Goal: Information Seeking & Learning: Check status

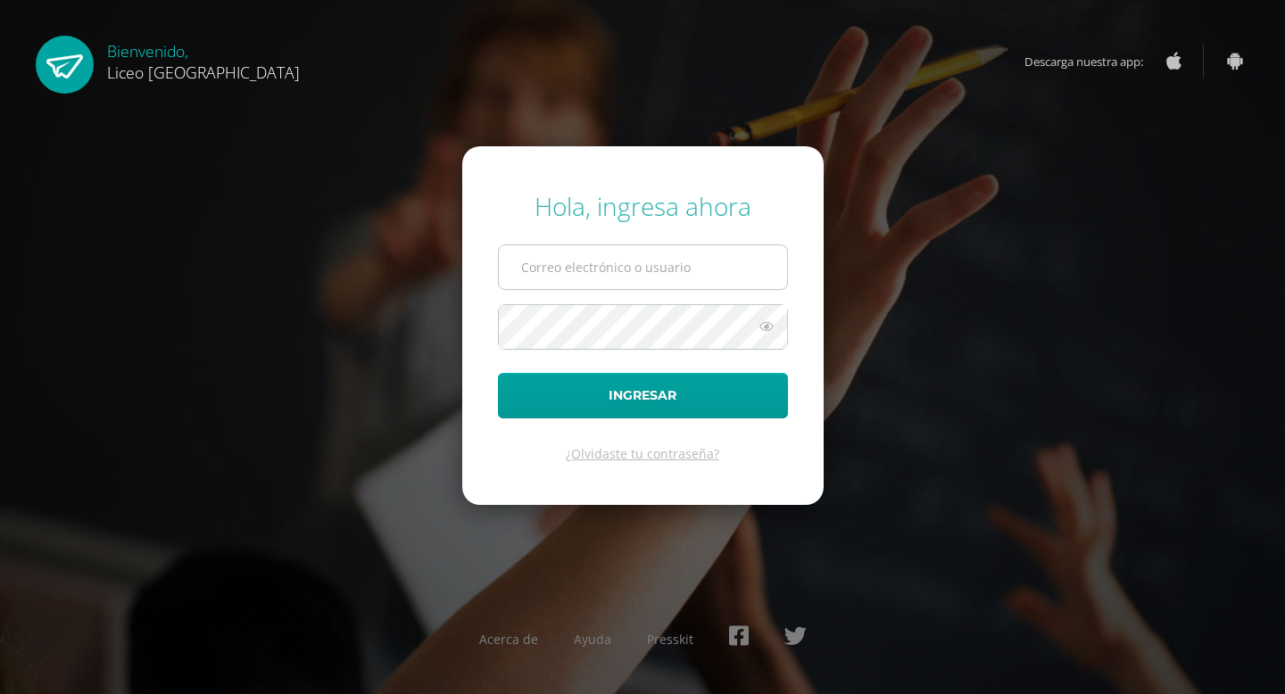
type input "20190083@liceoguatemala.edu.gt"
click at [672, 269] on input "20190083@liceoguatemala.edu.gt" at bounding box center [643, 267] width 288 height 44
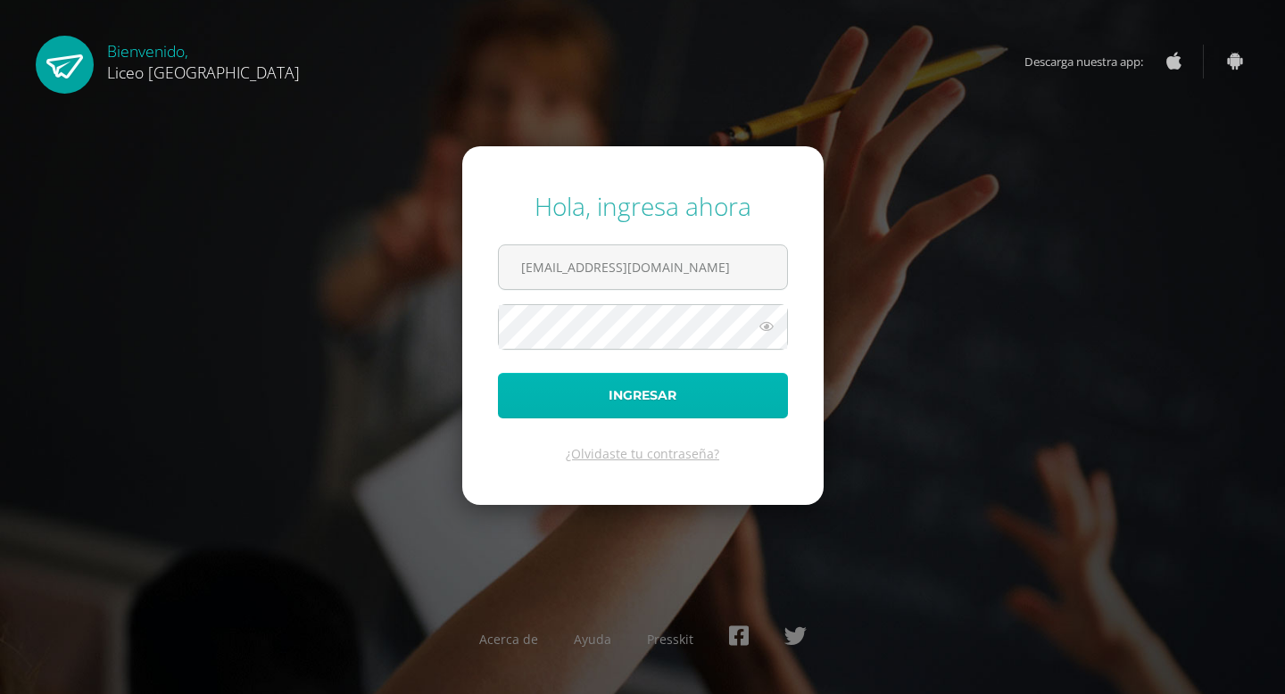
click at [653, 396] on button "Ingresar" at bounding box center [643, 396] width 290 height 46
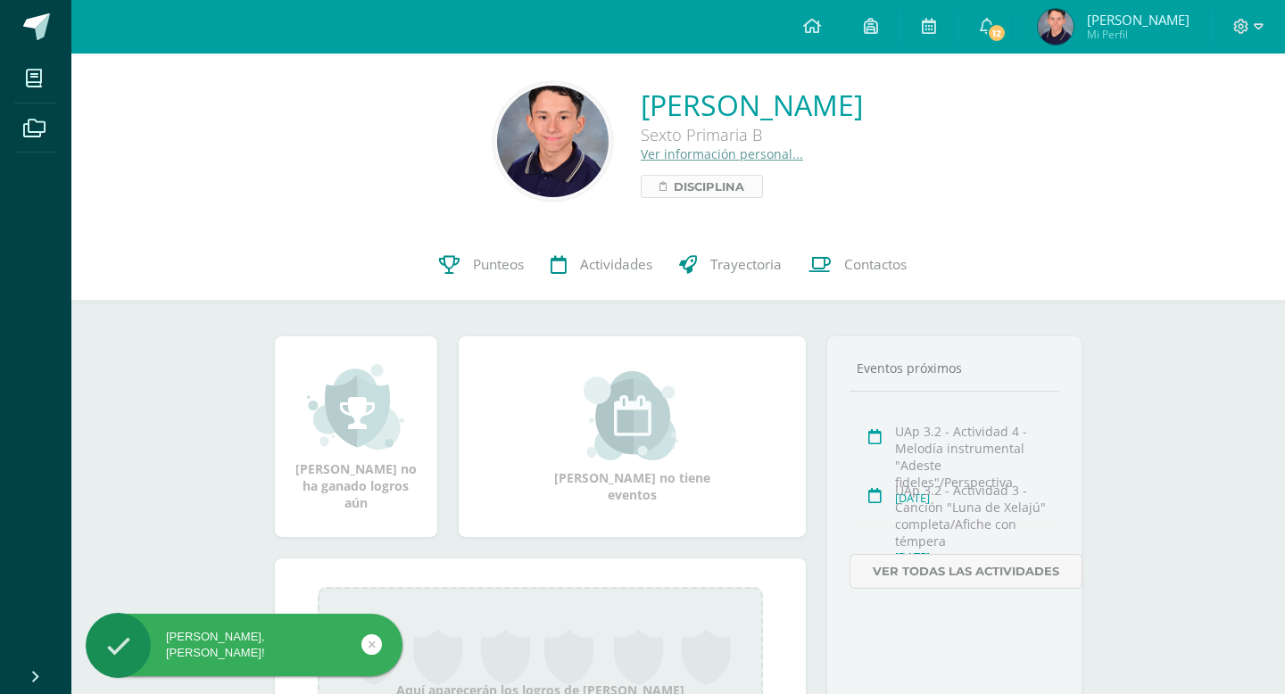
click at [674, 186] on span "Disciplina" at bounding box center [709, 186] width 70 height 21
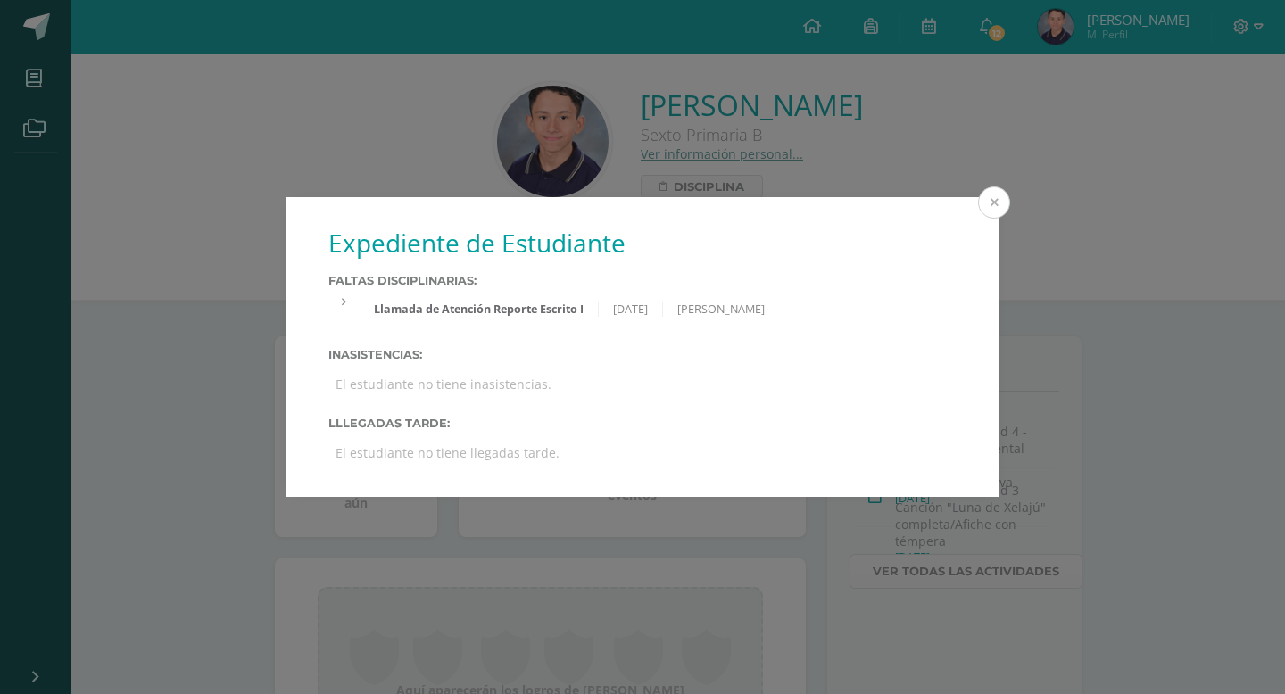
click at [991, 196] on button at bounding box center [994, 202] width 32 height 32
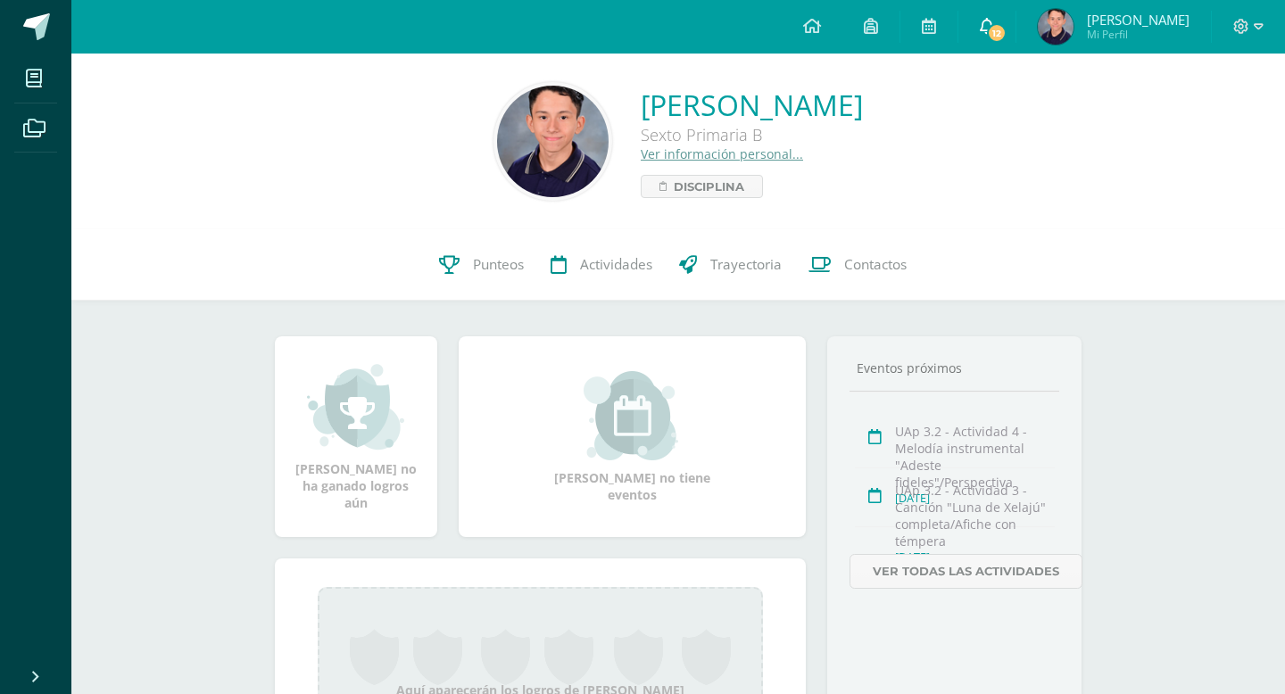
click at [1006, 28] on span "12" at bounding box center [997, 33] width 20 height 20
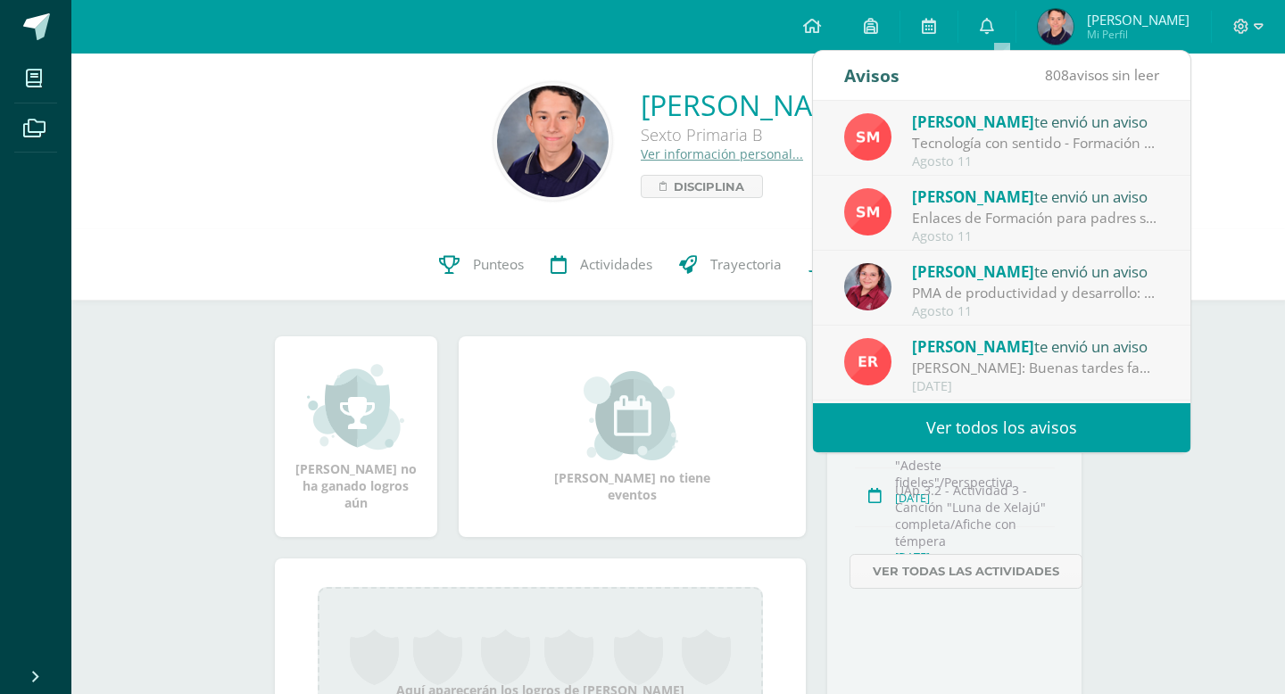
click at [1246, 361] on div "Luis Alejandro Coronado Beltetón Sexto Primaria B Ver información personal... D…" at bounding box center [677, 466] width 1213 height 825
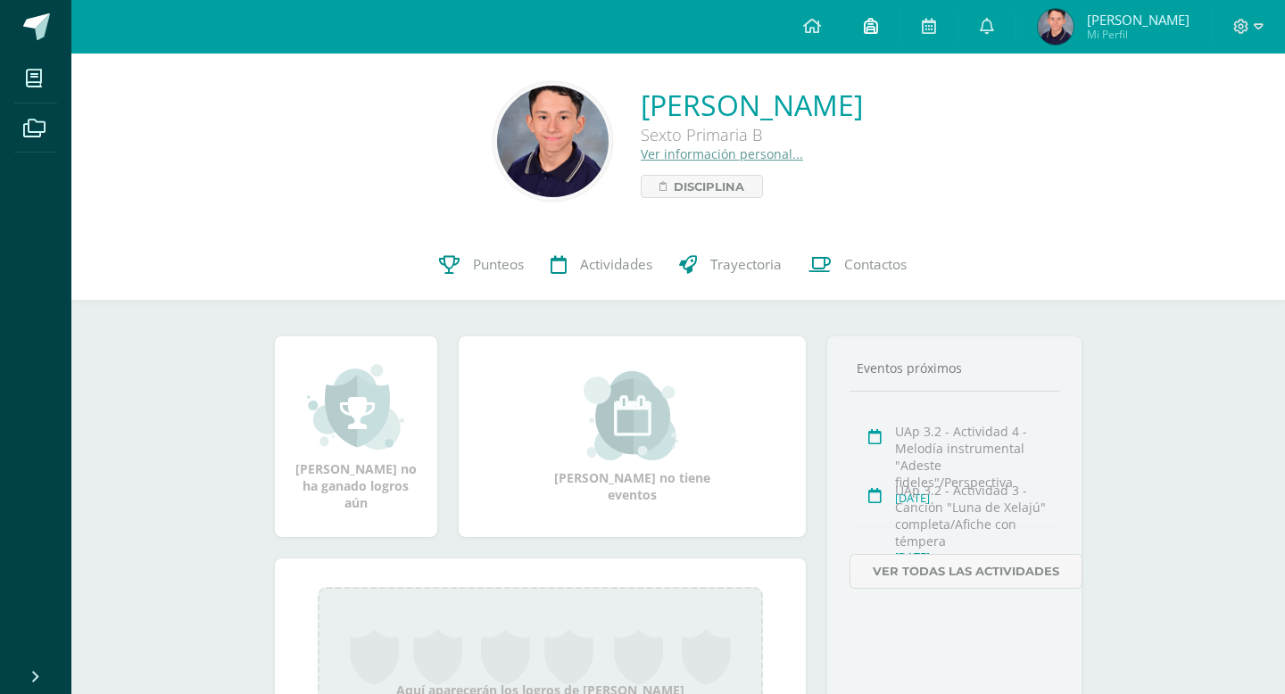
click at [878, 29] on icon at bounding box center [871, 26] width 14 height 16
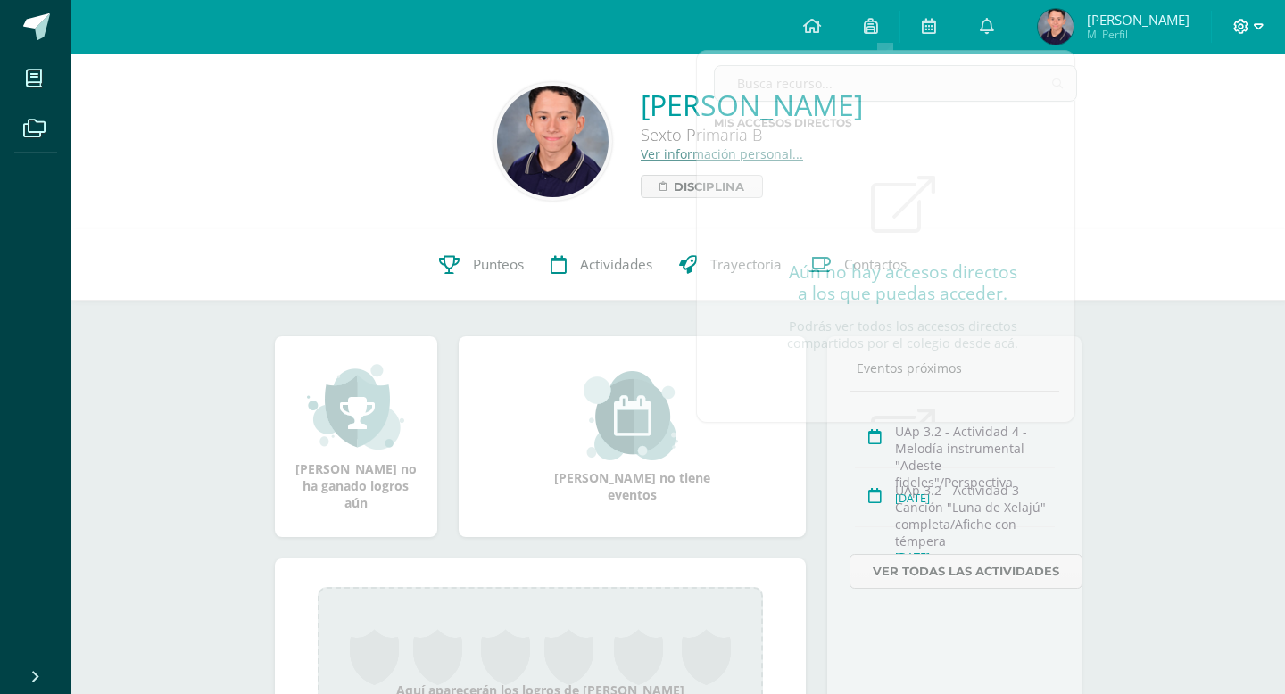
click at [1256, 28] on icon at bounding box center [1259, 26] width 10 height 6
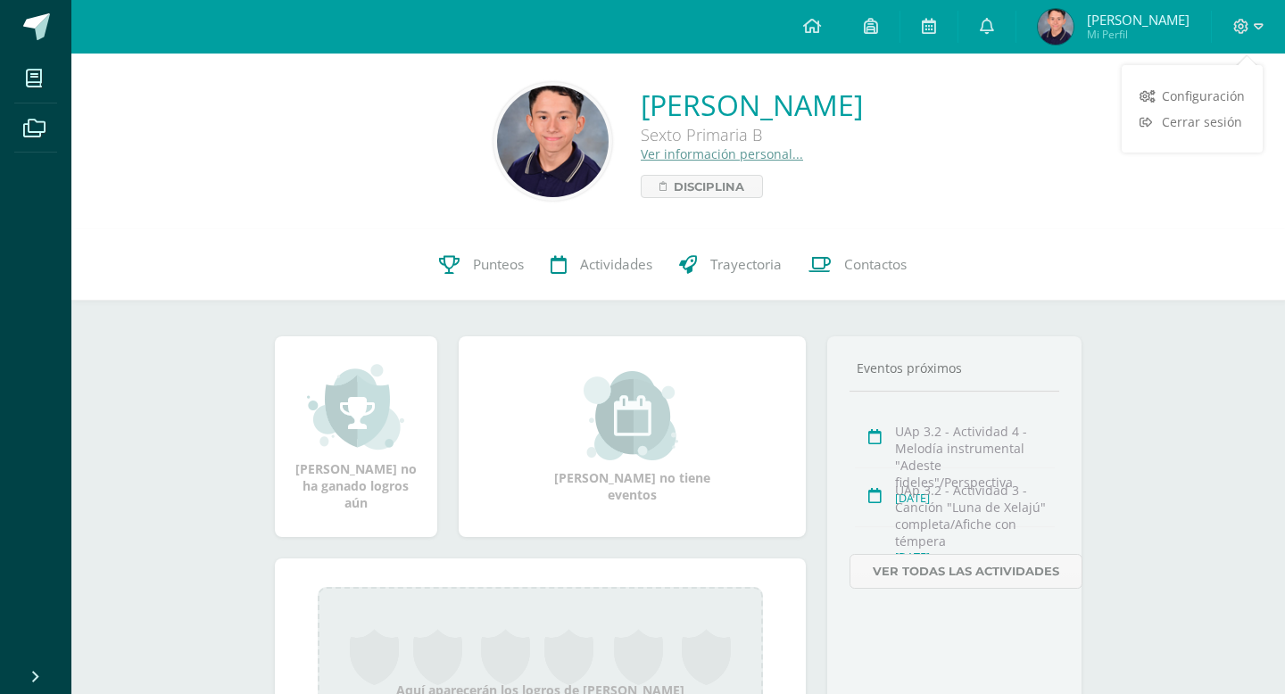
click at [1128, 35] on span "Mi Perfil" at bounding box center [1138, 34] width 103 height 15
click at [821, 28] on icon at bounding box center [812, 26] width 18 height 16
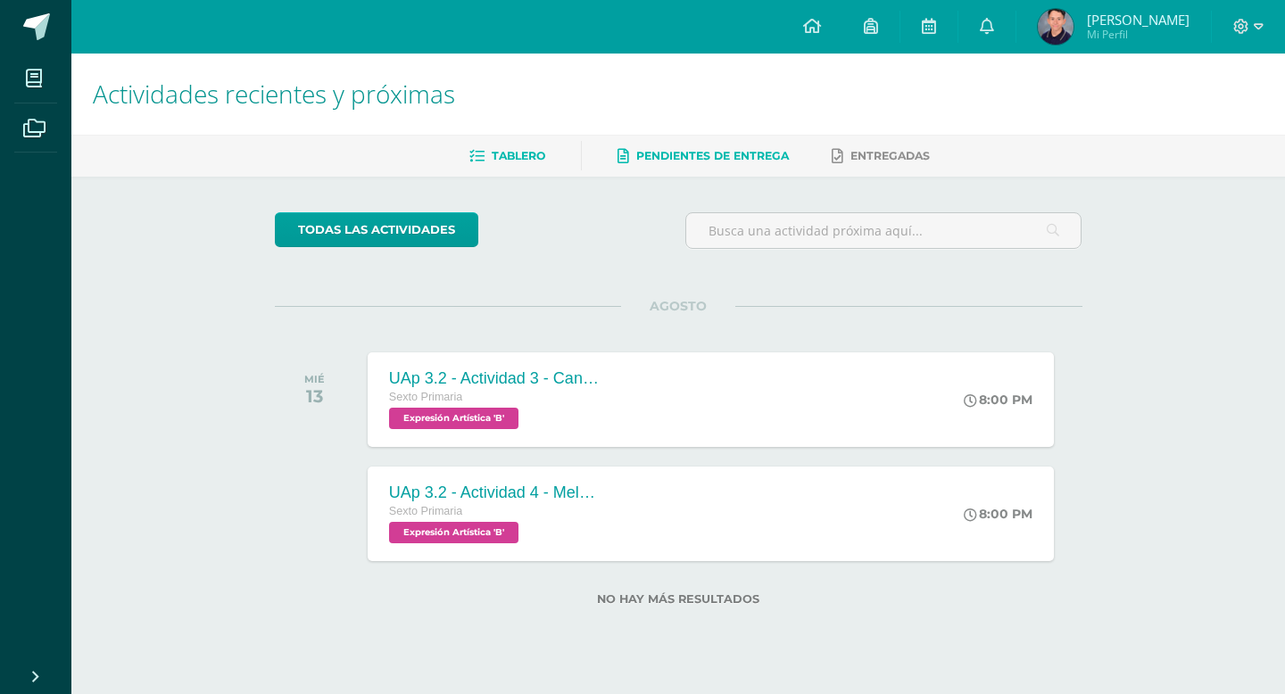
click at [706, 155] on span "Pendientes de entrega" at bounding box center [712, 155] width 153 height 13
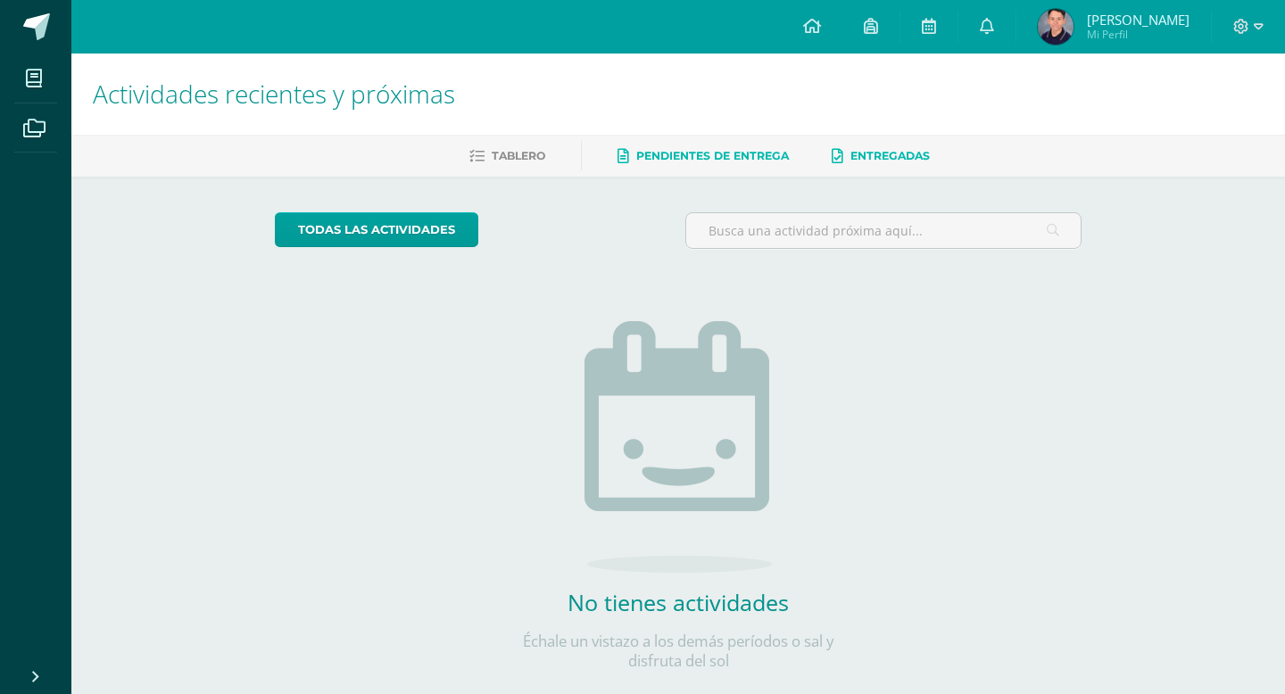
click at [883, 154] on span "Entregadas" at bounding box center [889, 155] width 79 height 13
click at [821, 22] on icon at bounding box center [812, 26] width 18 height 16
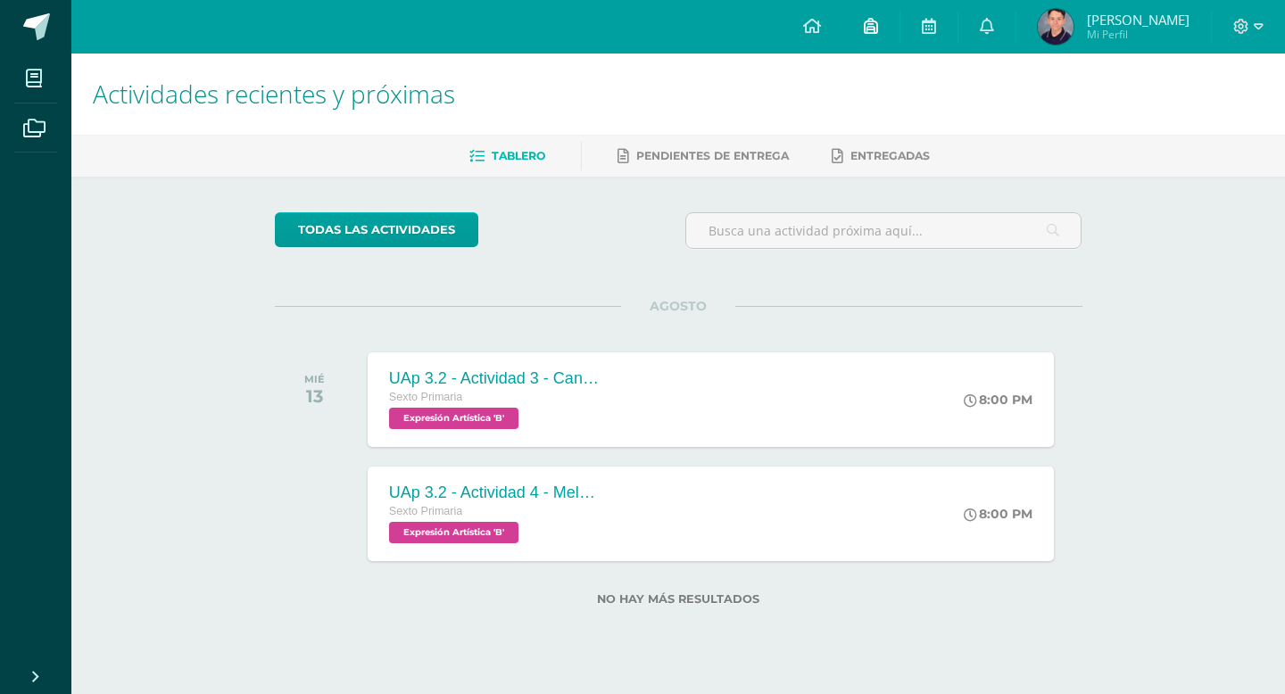
click at [878, 26] on icon at bounding box center [871, 26] width 14 height 16
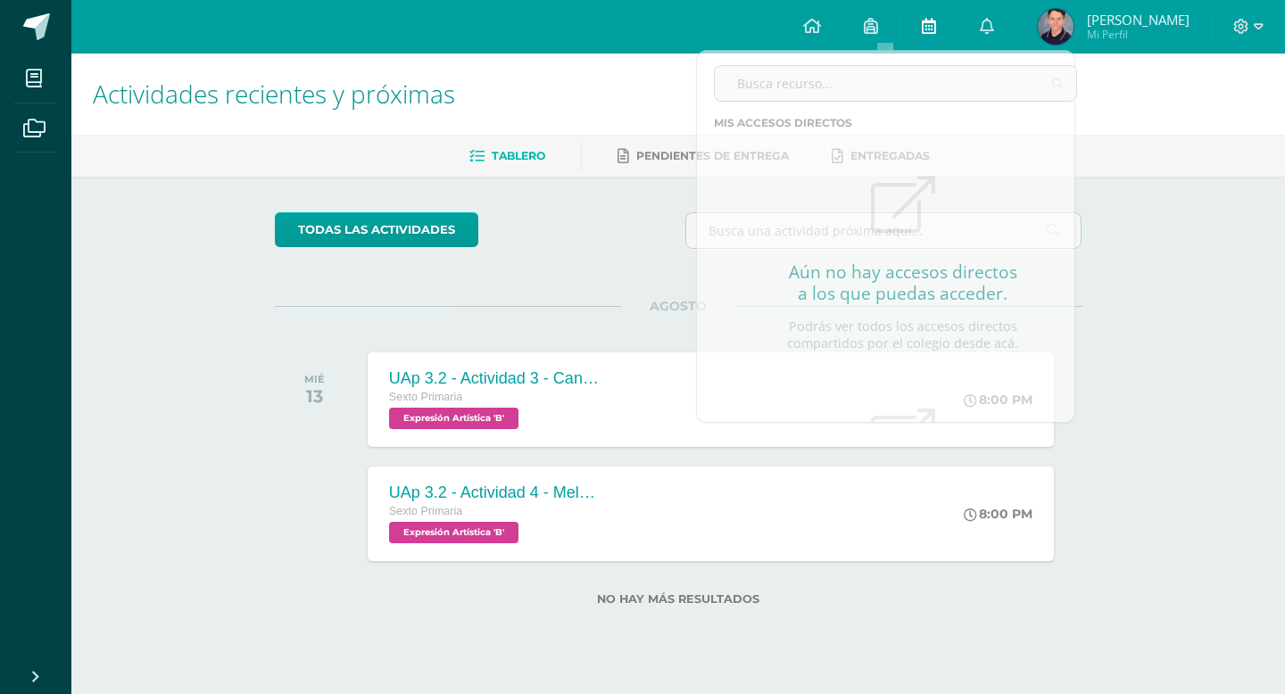
click at [936, 31] on icon at bounding box center [929, 26] width 14 height 16
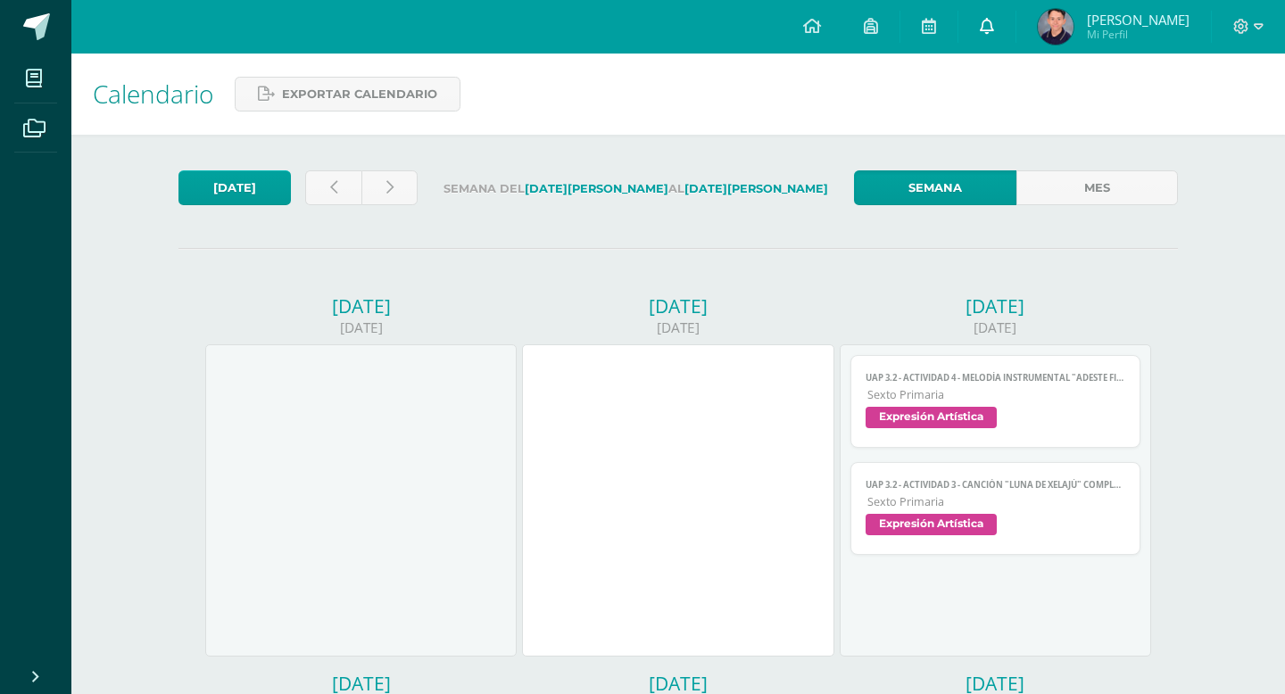
click at [994, 26] on icon at bounding box center [987, 26] width 14 height 16
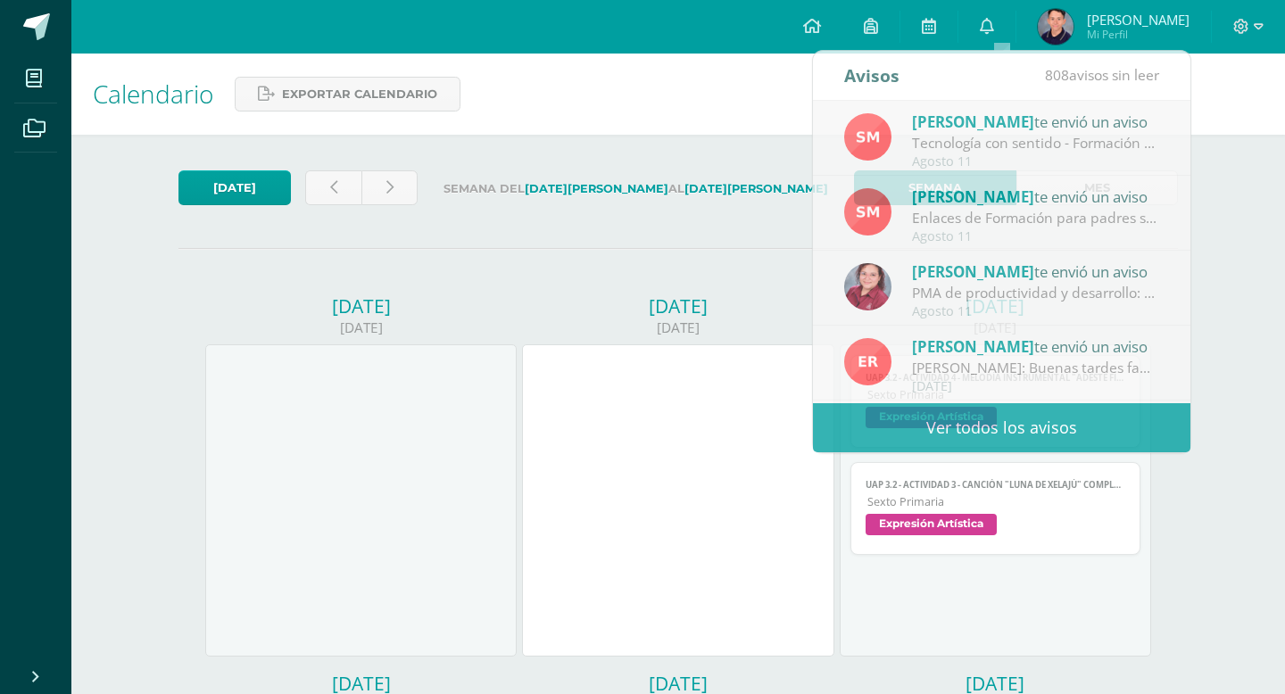
click at [926, 600] on div "UAp 3.2 - Actividad 4 - Melodía instrumental "Adeste fideles"/Perspectiva Expre…" at bounding box center [995, 500] width 311 height 312
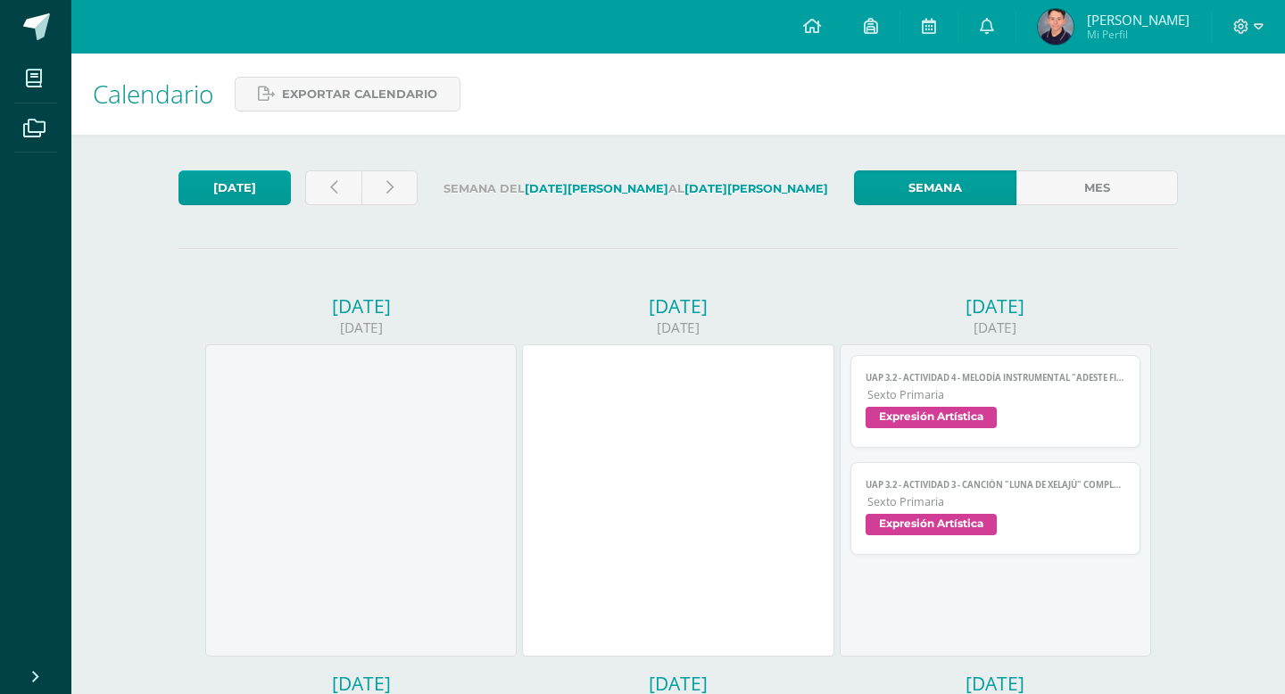
click at [1123, 37] on span "Mi Perfil" at bounding box center [1138, 34] width 103 height 15
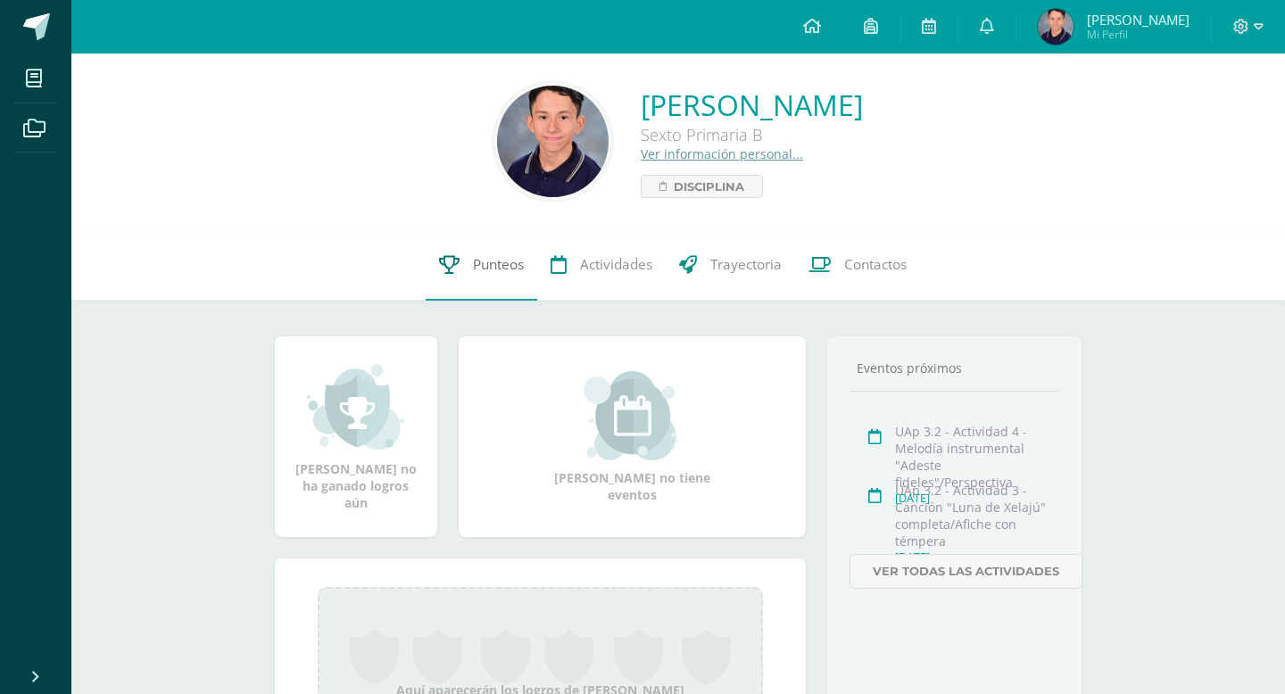
click at [499, 263] on span "Punteos" at bounding box center [498, 264] width 51 height 19
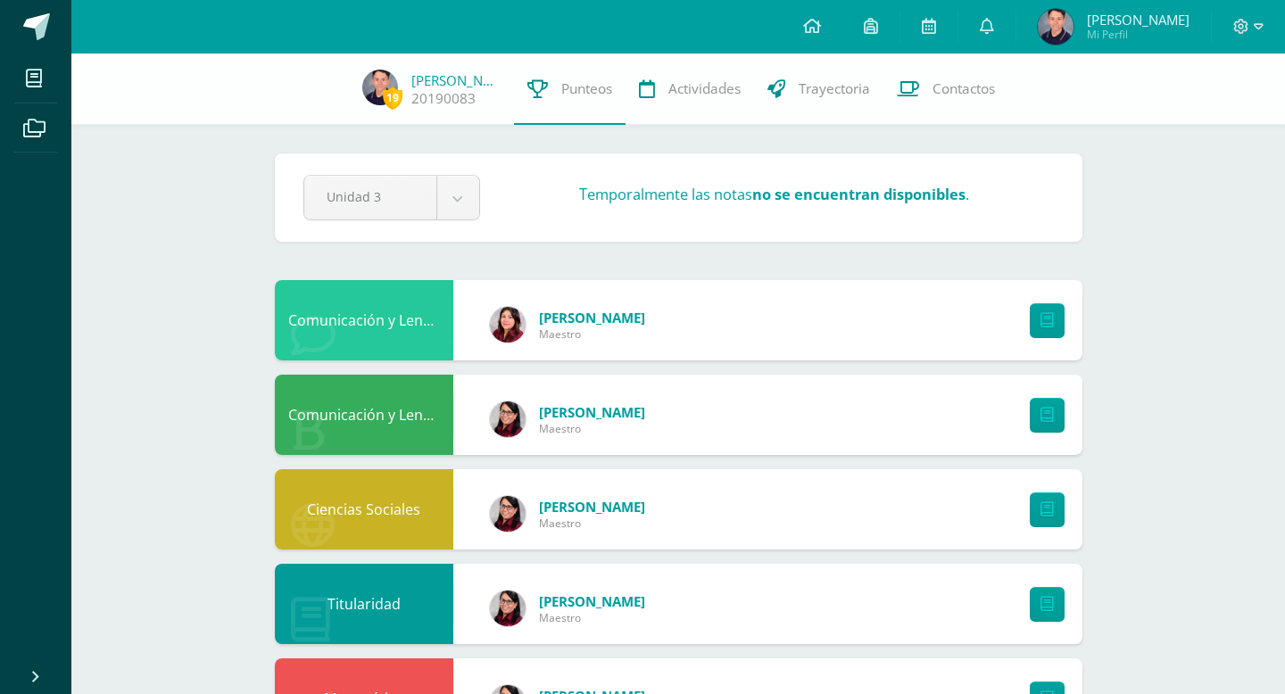
click at [1238, 279] on div "19 Luis Coronado 20190083 Punteos Actividades Trayectoria Contactos Pendiente U…" at bounding box center [677, 698] width 1213 height 1288
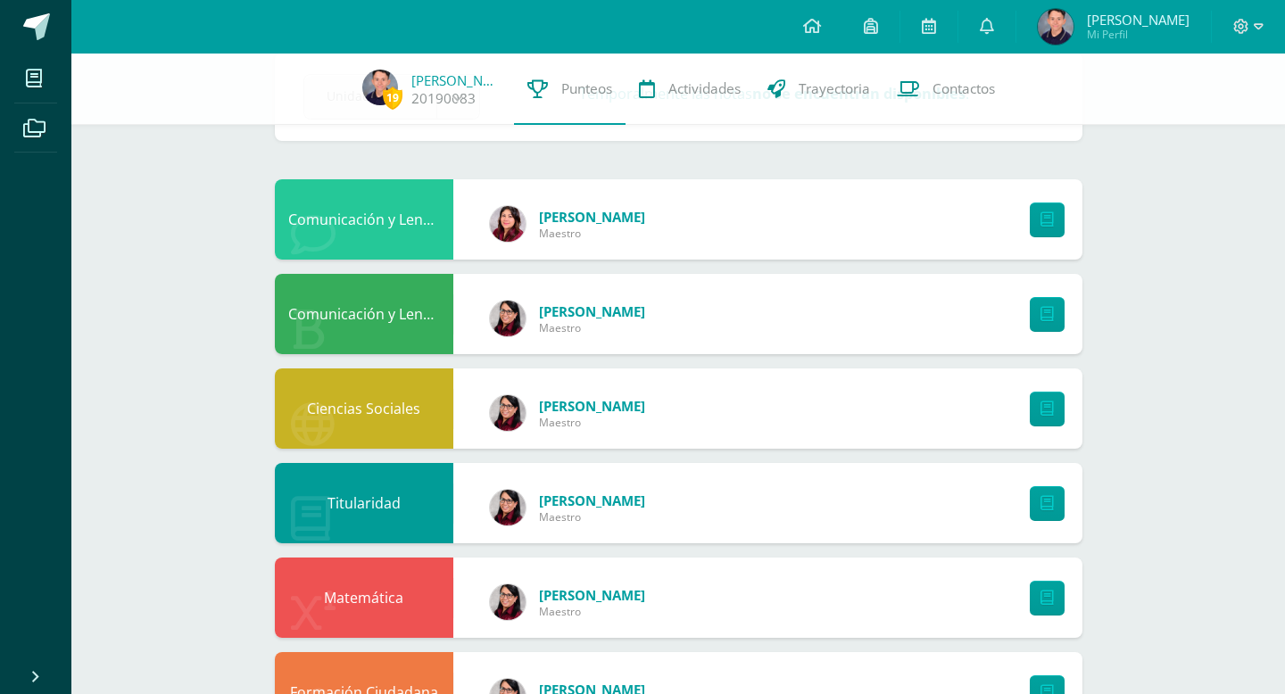
scroll to position [107, 0]
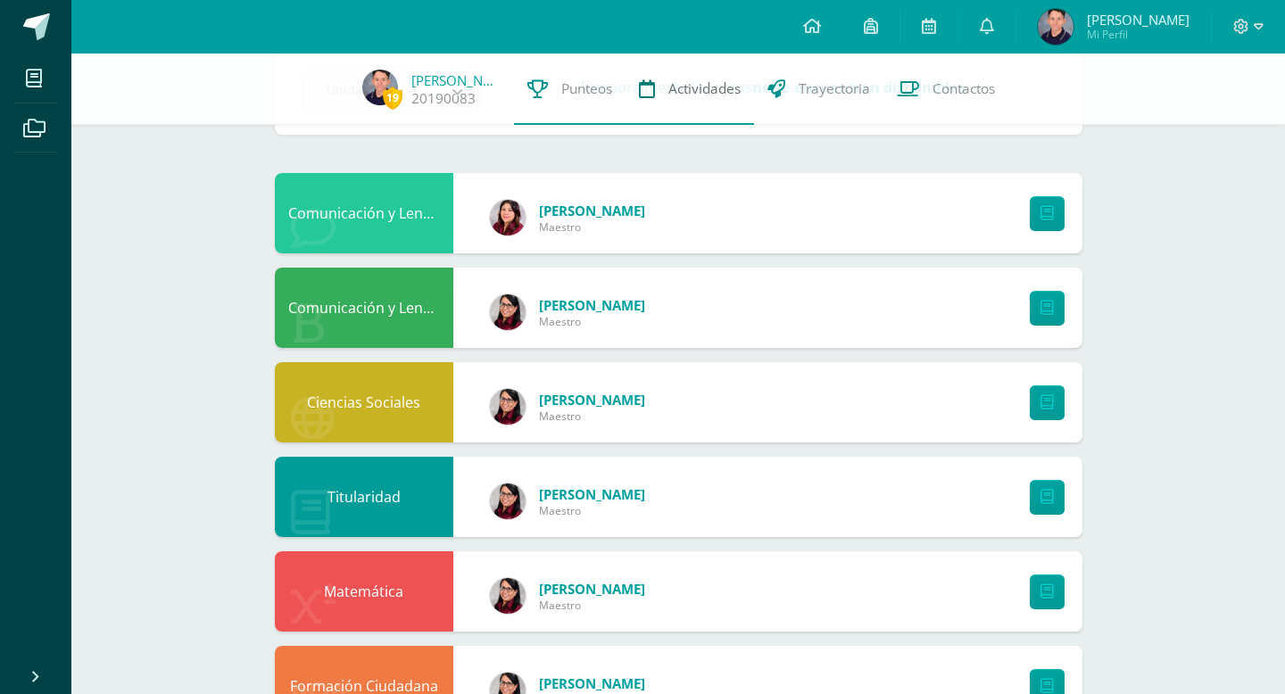
click at [718, 95] on span "Actividades" at bounding box center [704, 88] width 72 height 19
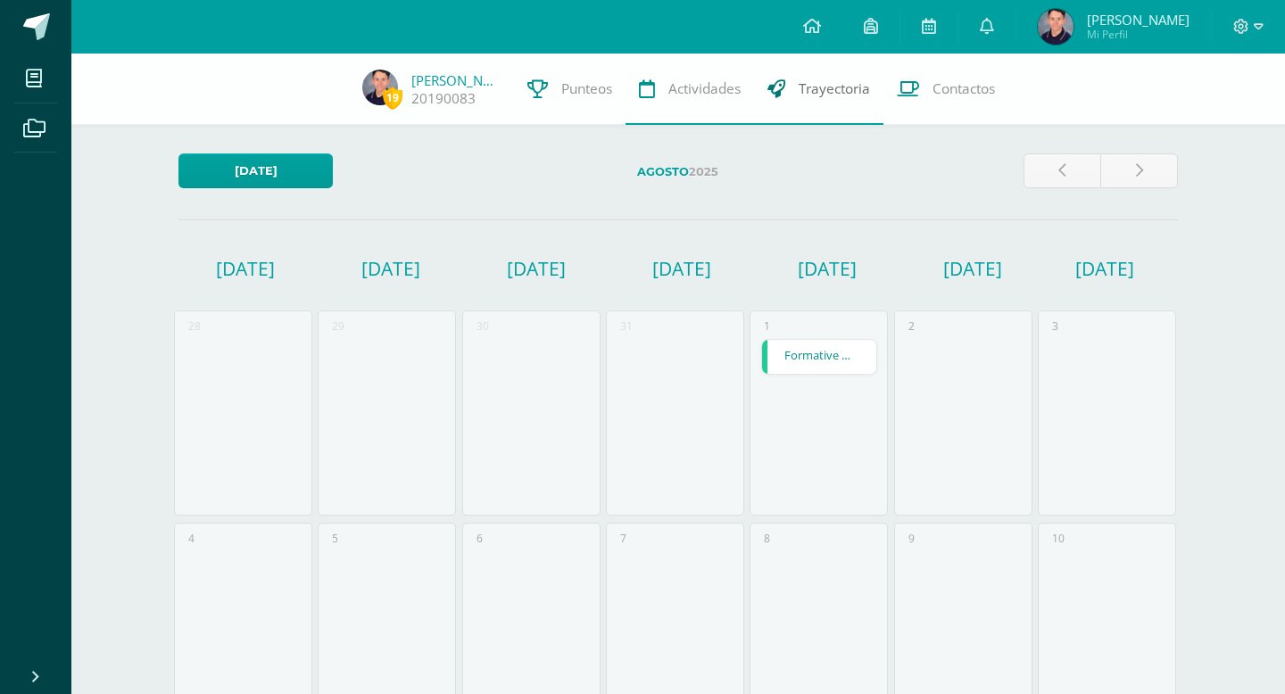
click at [824, 91] on span "Trayectoria" at bounding box center [834, 88] width 71 height 19
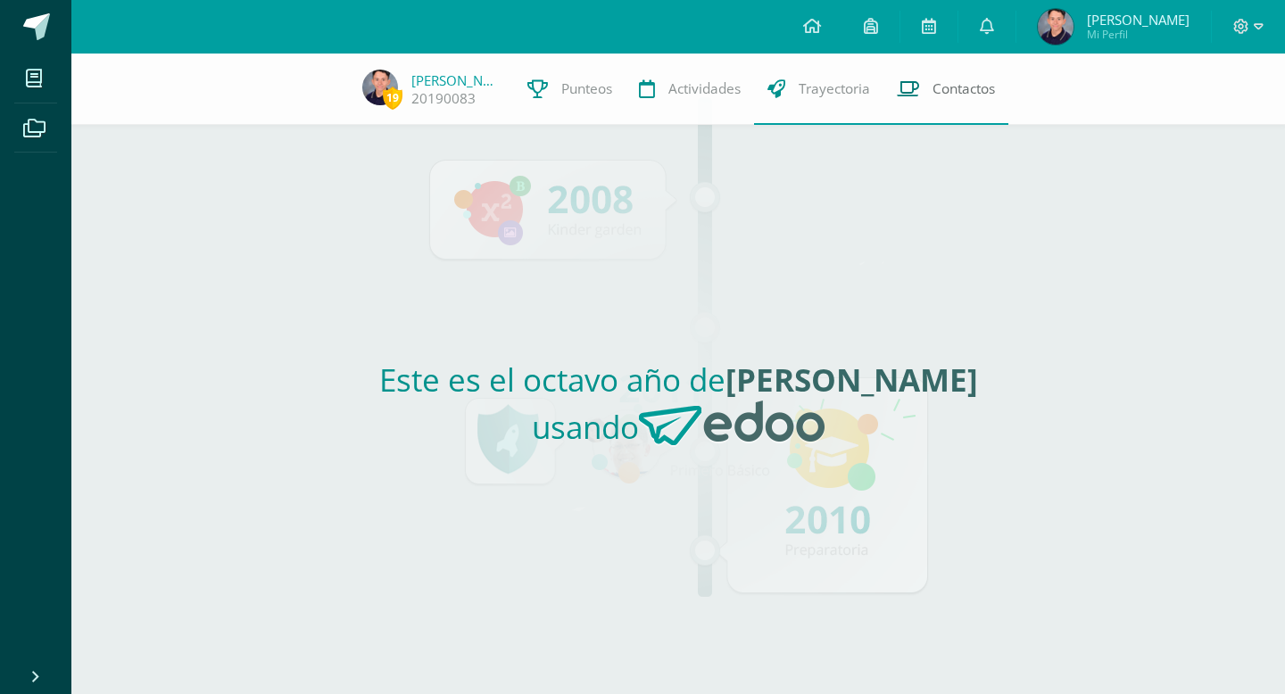
click at [966, 92] on span "Contactos" at bounding box center [963, 88] width 62 height 19
